Goal: Task Accomplishment & Management: Manage account settings

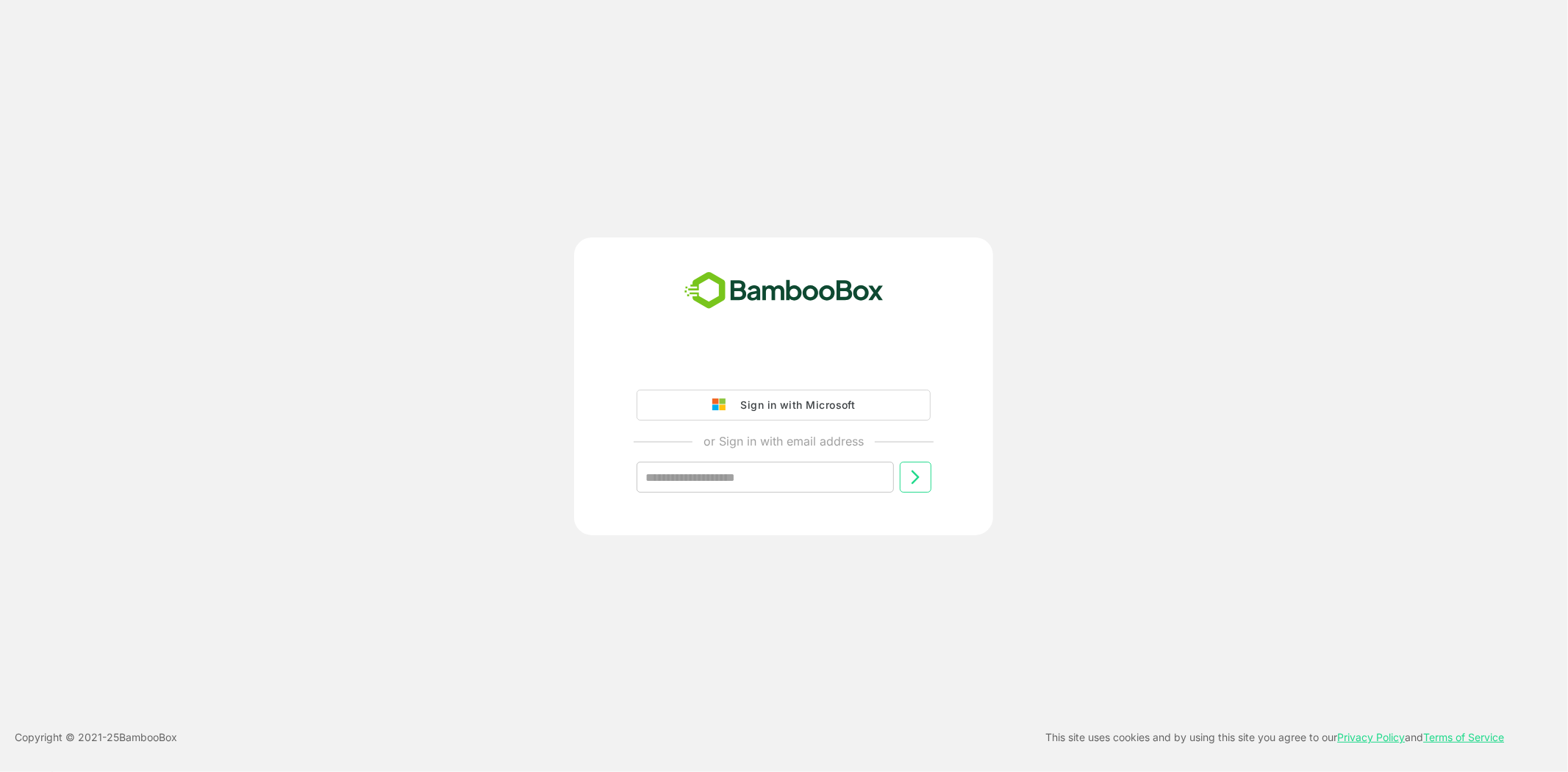
click at [411, 398] on button "Sign in with Microsoft" at bounding box center [783, 405] width 294 height 31
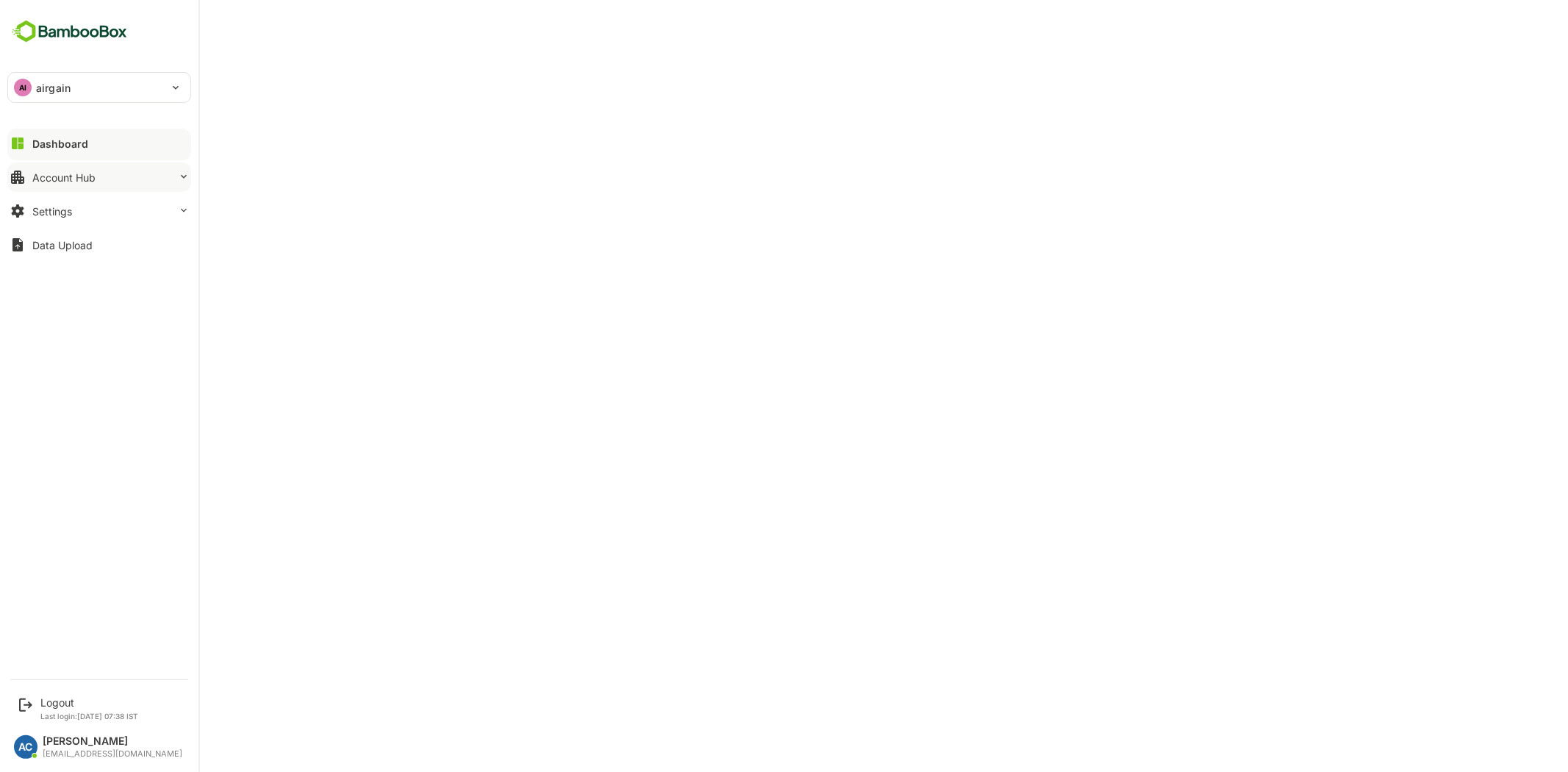
click at [77, 170] on button "Account Hub" at bounding box center [99, 177] width 184 height 30
click at [94, 202] on div "Unified Account Profile" at bounding box center [81, 207] width 98 height 12
